Goal: Task Accomplishment & Management: Manage account settings

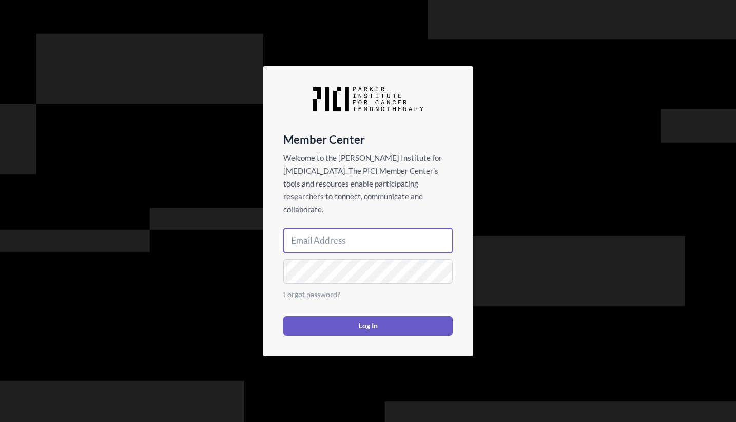
click at [352, 232] on input "email" at bounding box center [367, 240] width 169 height 25
click at [506, 225] on div "Member Center Welcome to the Parker Institute for Cancer Immunotherapy. The PIC…" at bounding box center [368, 211] width 736 height 422
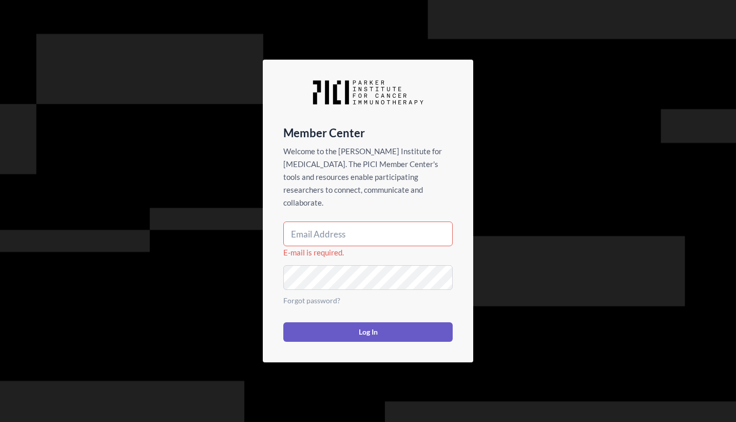
click at [561, 82] on div "Member Center Welcome to the Parker Institute for Cancer Immunotherapy. The PIC…" at bounding box center [368, 211] width 736 height 422
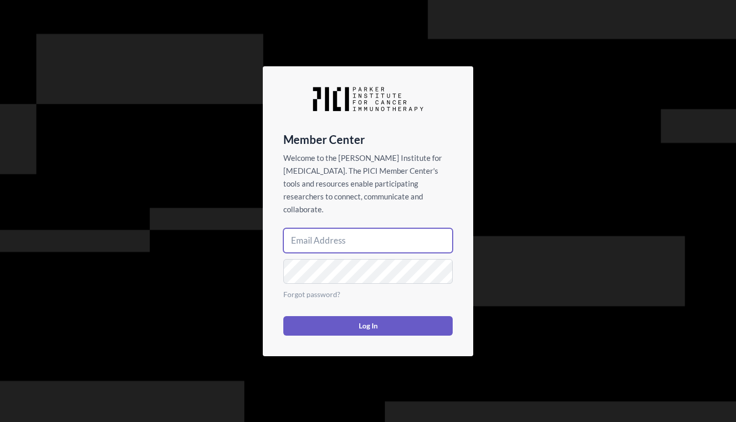
click at [367, 241] on input "email" at bounding box center [367, 240] width 169 height 25
type input "[EMAIL_ADDRESS][DOMAIN_NAME]"
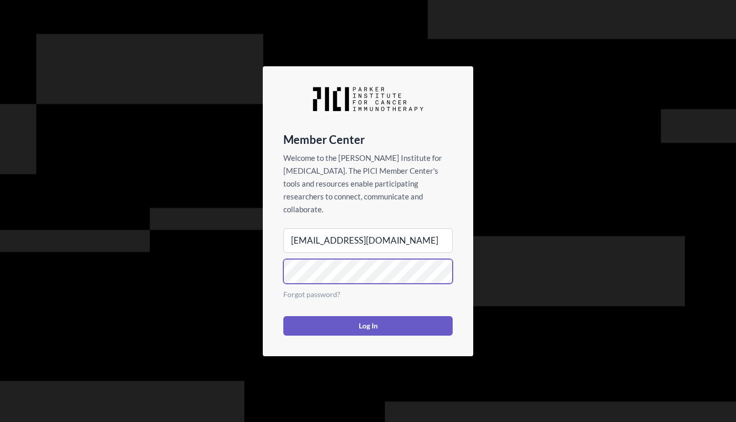
click at [283, 316] on button "Log In" at bounding box center [367, 326] width 169 height 20
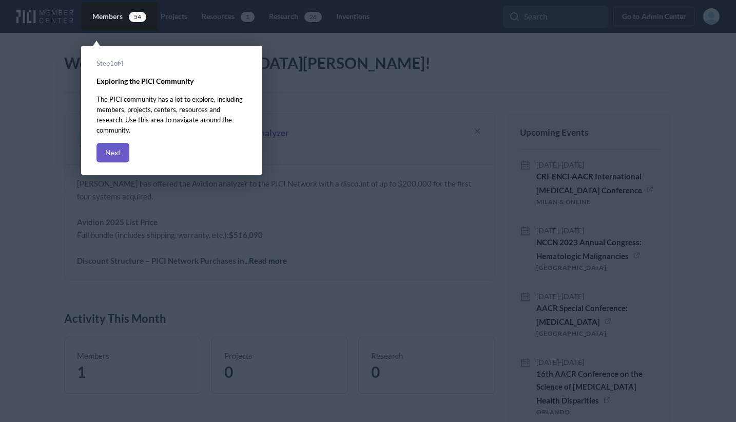
click at [344, 145] on rect at bounding box center [368, 211] width 736 height 422
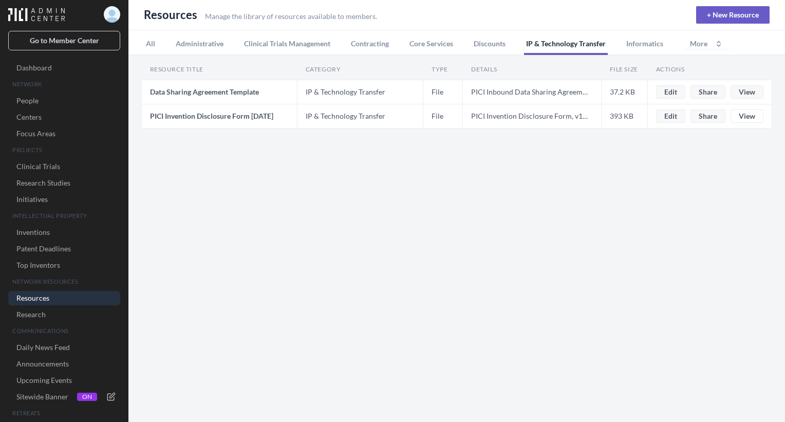
click at [736, 120] on link "View" at bounding box center [746, 115] width 33 height 13
click at [736, 89] on link "View" at bounding box center [746, 91] width 33 height 13
